Goal: Navigation & Orientation: Find specific page/section

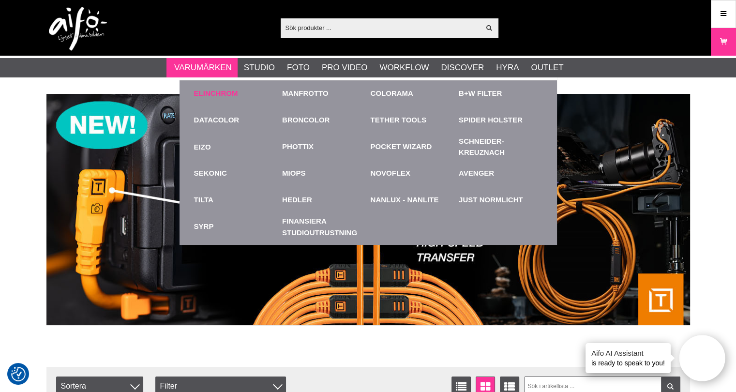
click at [215, 90] on link "Elinchrom" at bounding box center [216, 93] width 44 height 11
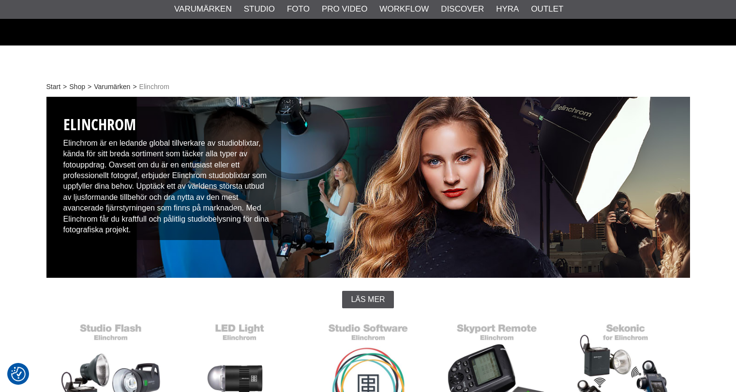
scroll to position [242, 0]
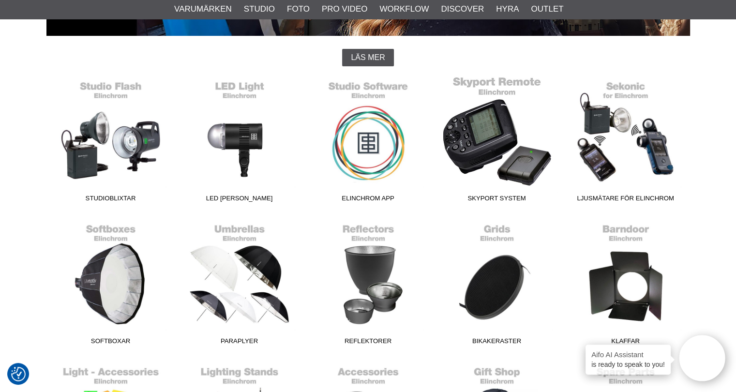
click at [487, 150] on link "Skyport System" at bounding box center [497, 141] width 129 height 131
